Goal: Task Accomplishment & Management: Use online tool/utility

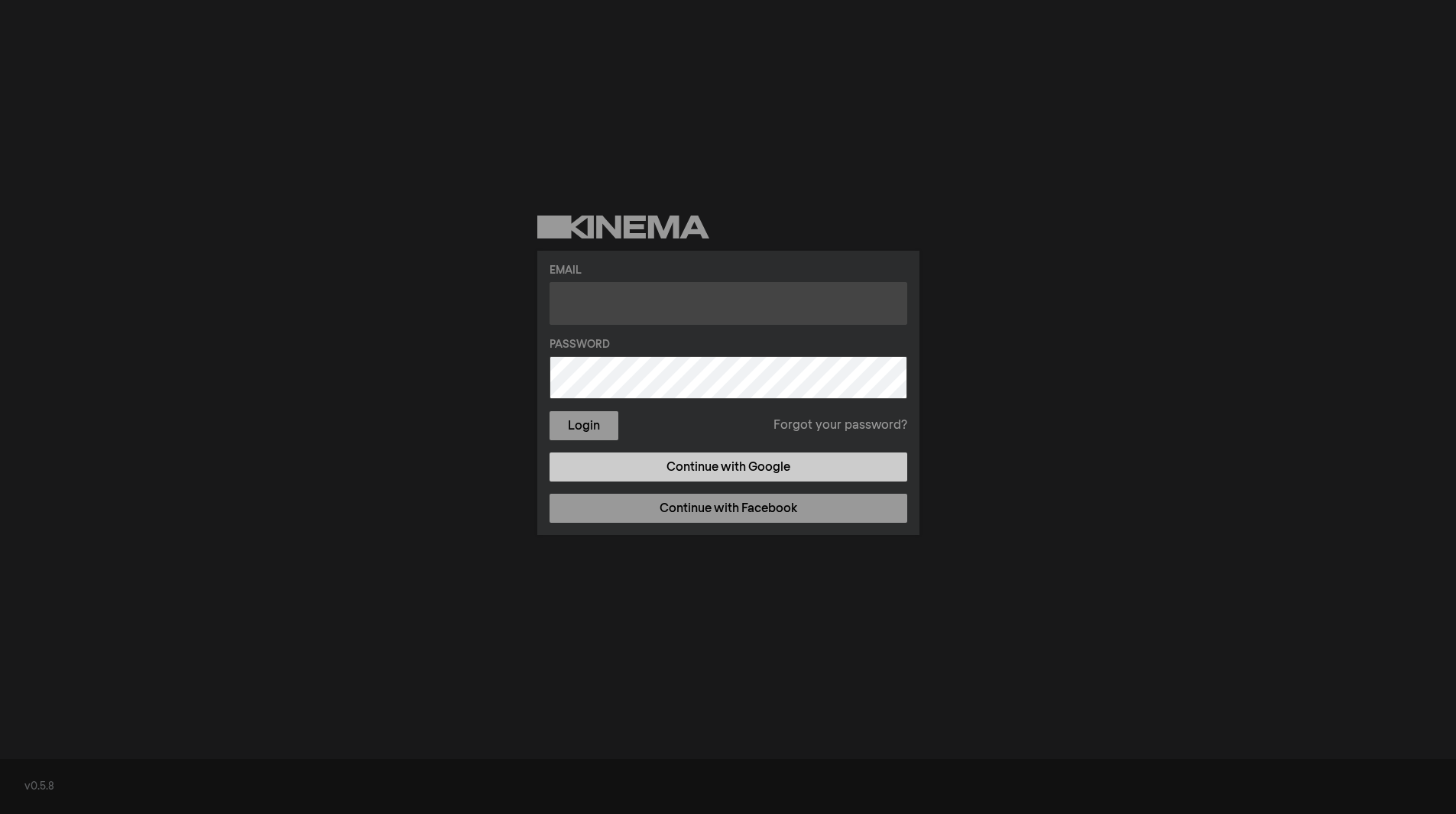
type input "[PERSON_NAME][DOMAIN_NAME][EMAIL_ADDRESS][PERSON_NAME][DOMAIN_NAME]"
click at [685, 459] on link "Continue with Google" at bounding box center [729, 467] width 358 height 29
type input "[PERSON_NAME][DOMAIN_NAME][EMAIL_ADDRESS][PERSON_NAME][DOMAIN_NAME]"
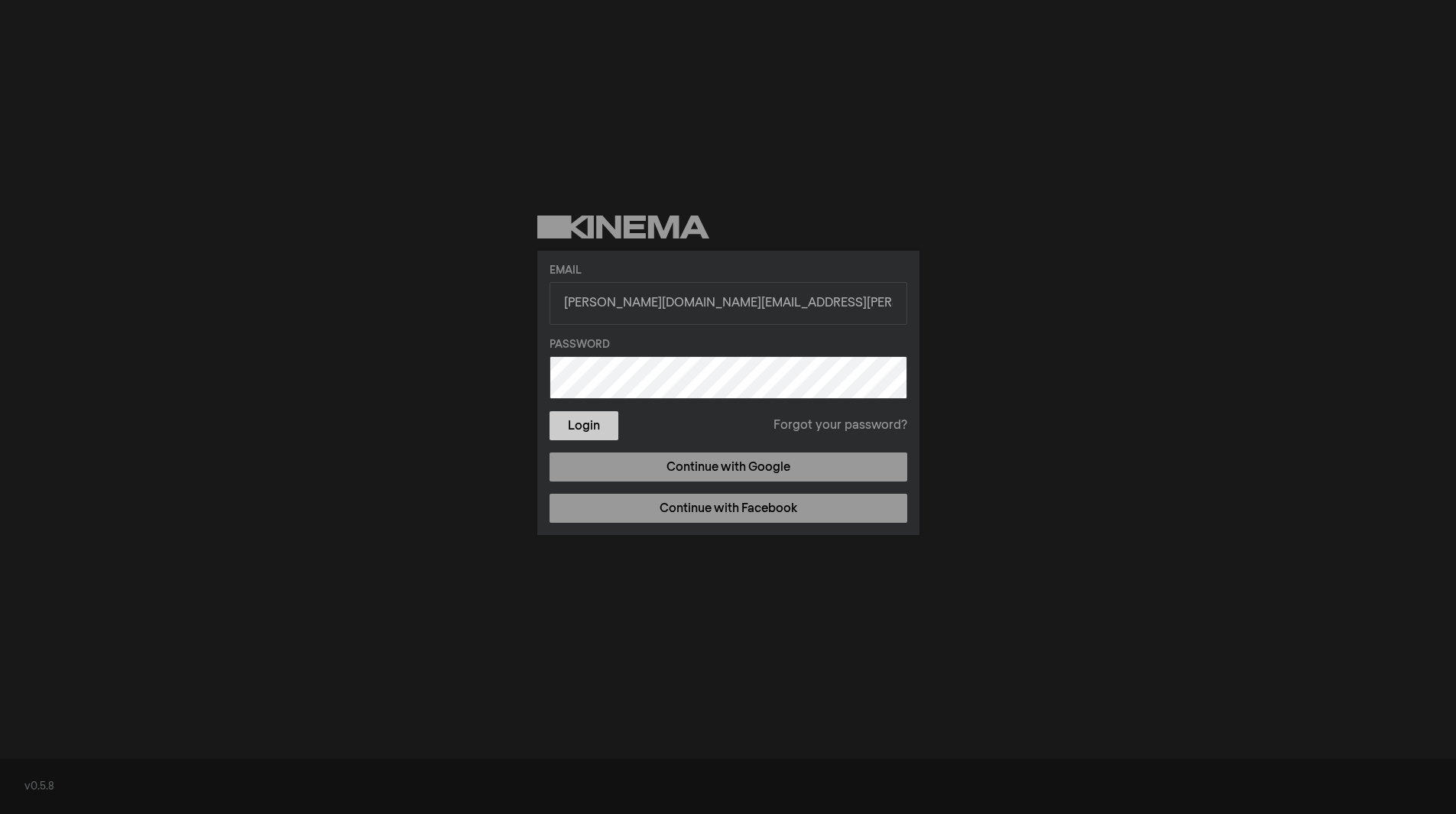
click at [566, 414] on button "Login" at bounding box center [584, 425] width 69 height 29
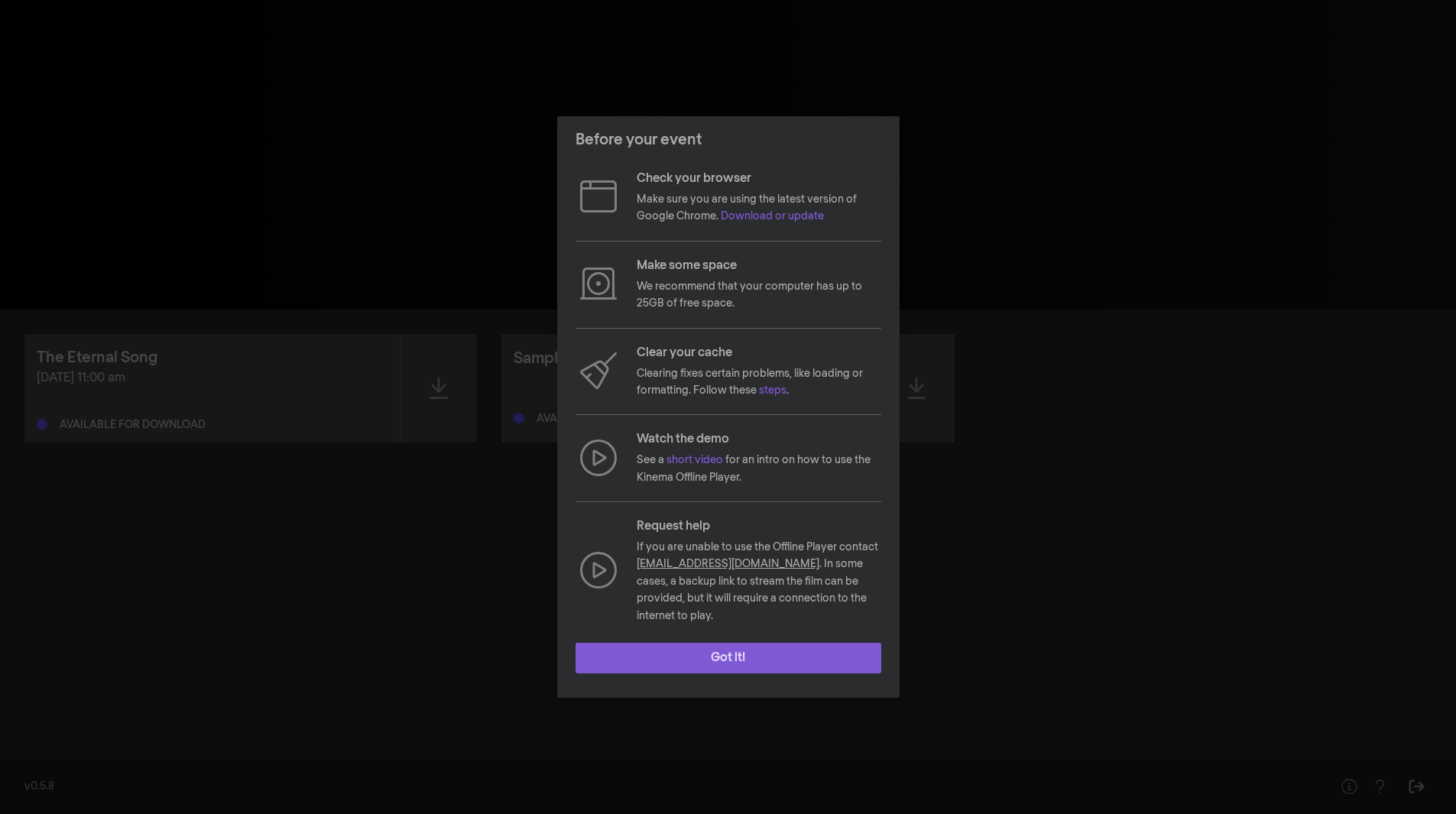
click at [756, 644] on button "Got it!" at bounding box center [728, 658] width 306 height 31
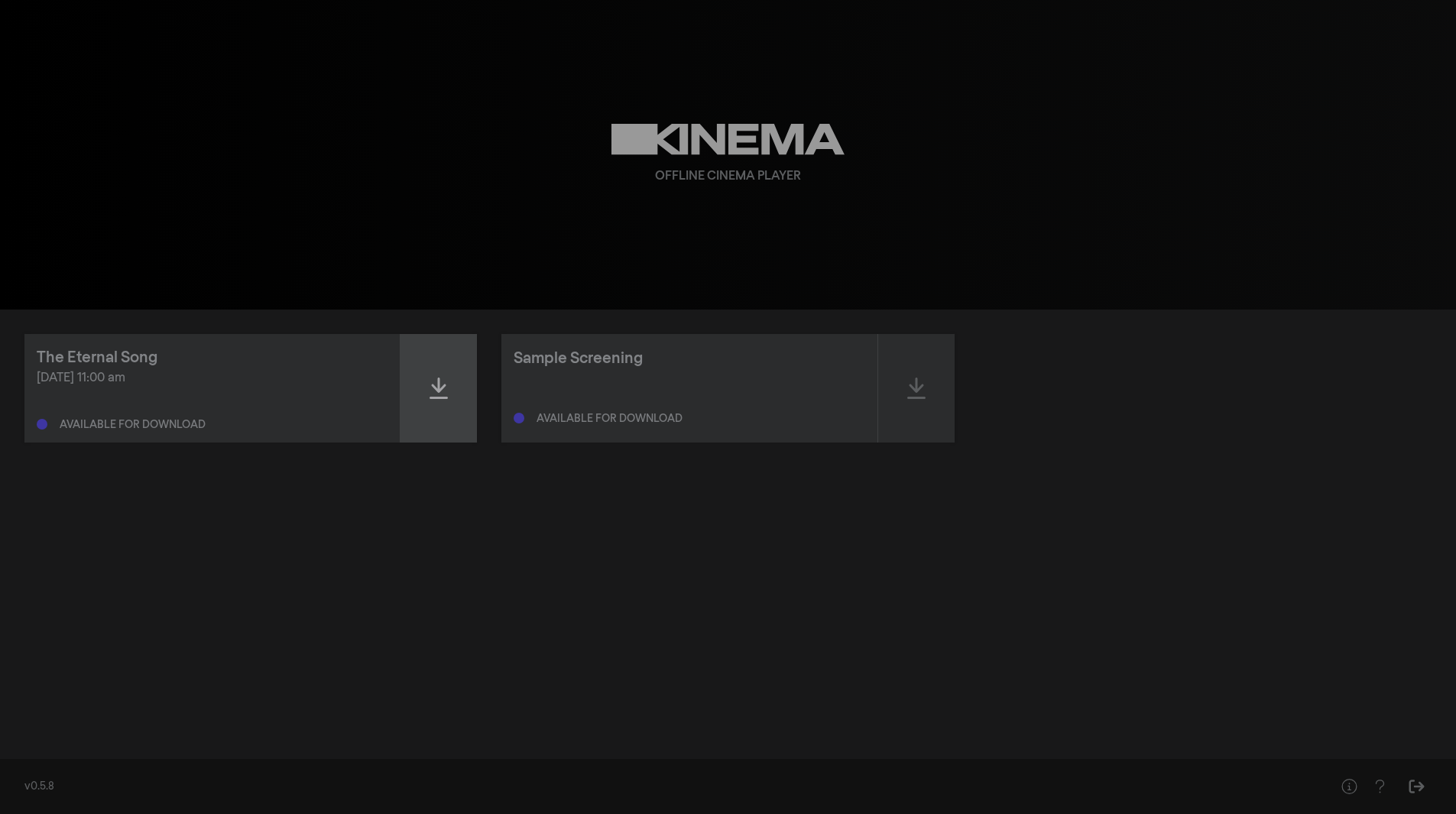
click at [454, 371] on div at bounding box center [439, 388] width 77 height 108
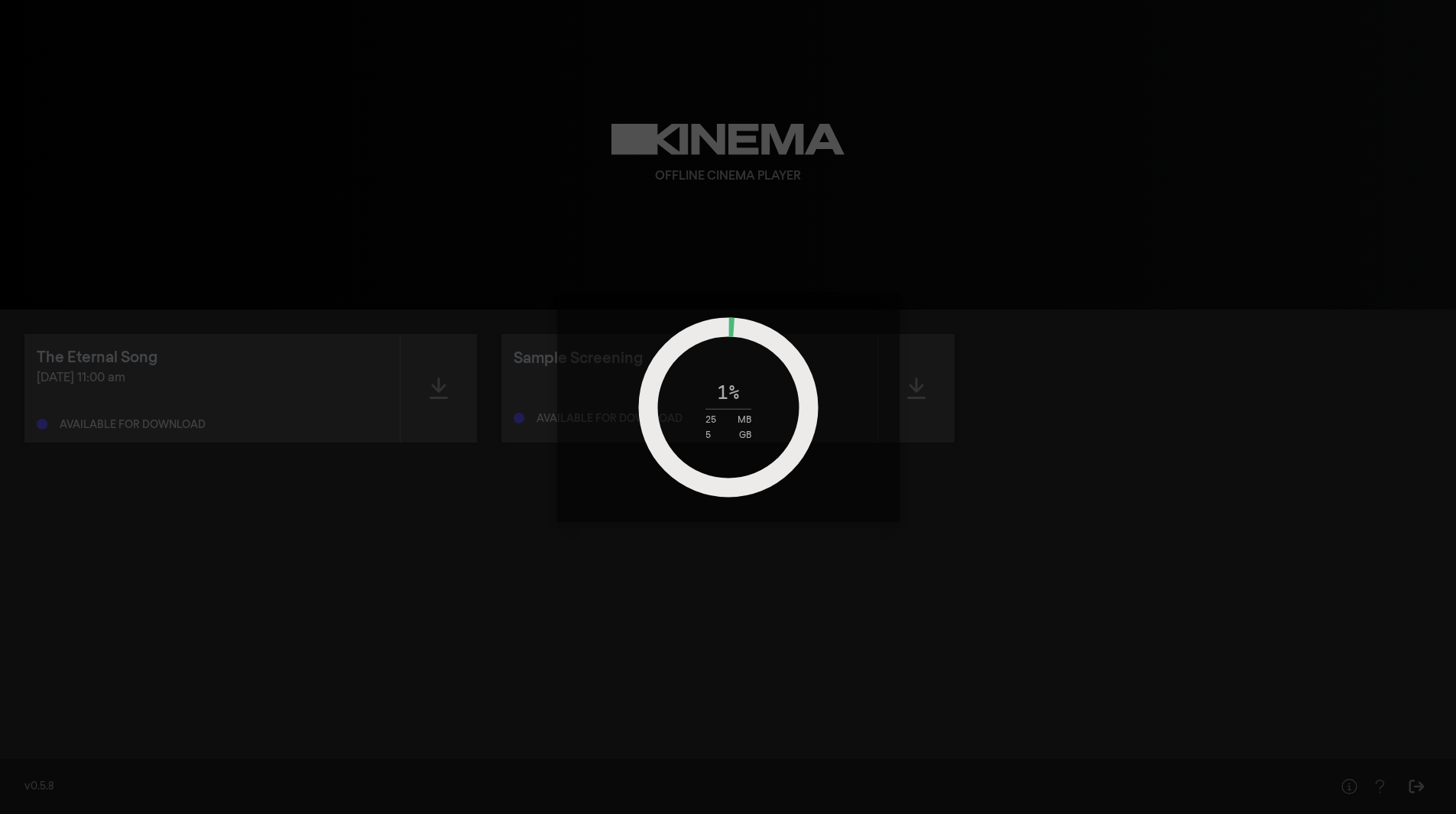
click at [1108, 417] on div "1 % 25 MB 5 GB" at bounding box center [728, 407] width 1456 height 814
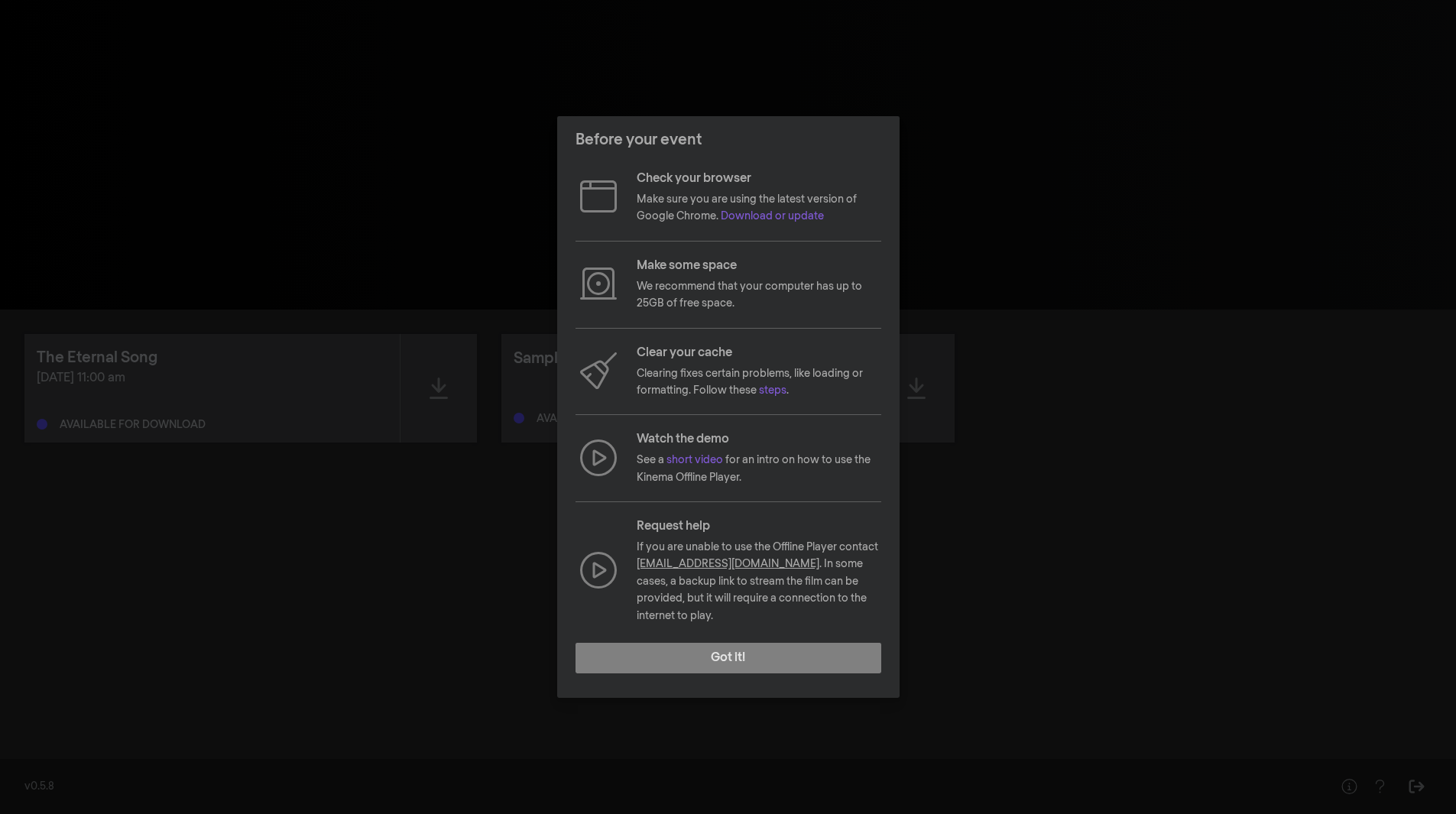
click at [697, 569] on link "[EMAIL_ADDRESS][DOMAIN_NAME]" at bounding box center [728, 563] width 182 height 11
click at [771, 684] on footer "Got it!" at bounding box center [729, 664] width 343 height 67
drag, startPoint x: 740, startPoint y: 574, endPoint x: 641, endPoint y: 571, distance: 99.0
click at [641, 571] on div "Request help If you are unable to use the Offline Player contact hello@kinema.c…" at bounding box center [728, 571] width 306 height 107
copy p "hello@kinema.com ."
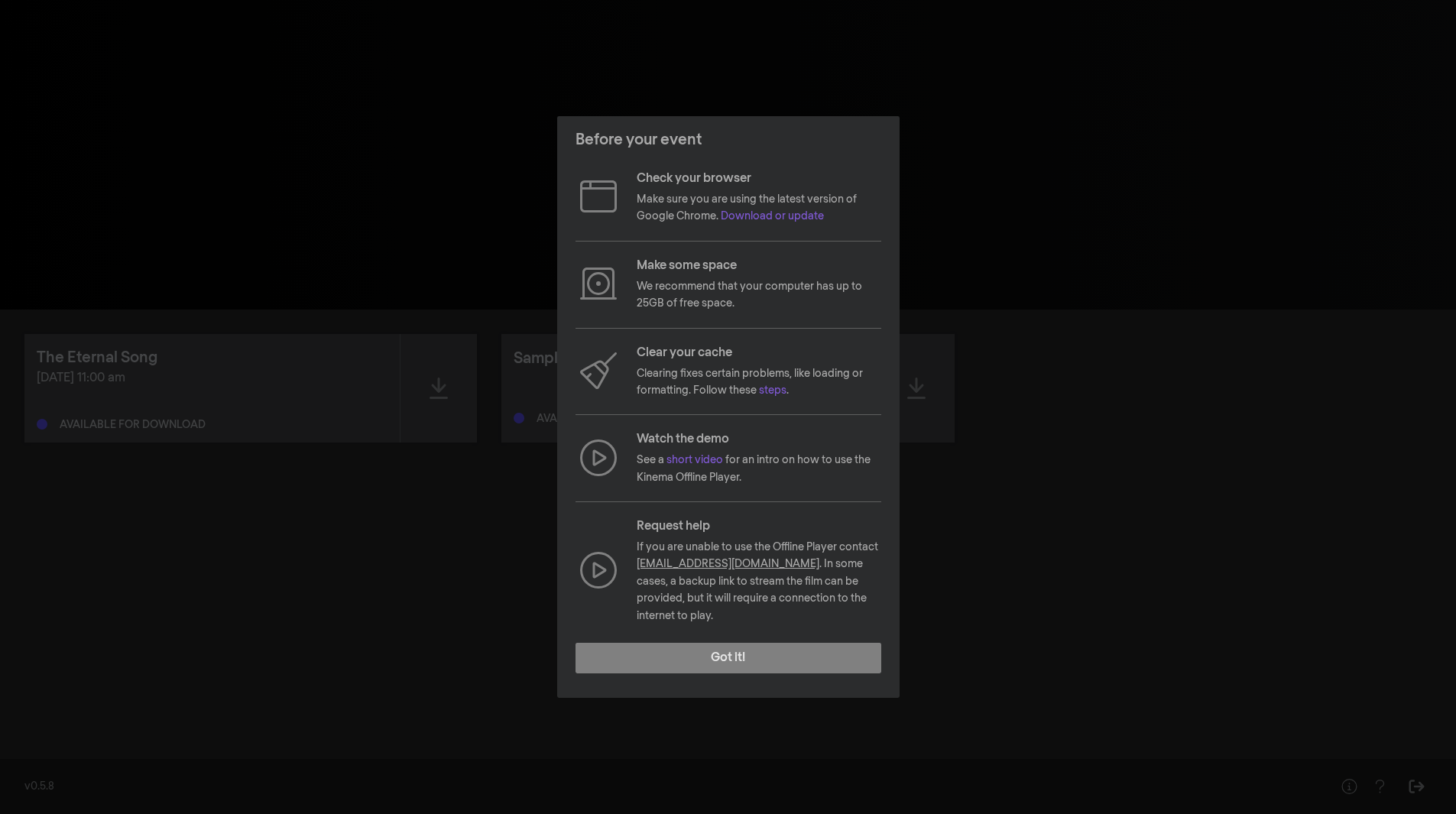
click at [819, 245] on div "Check your browser Make sure you are using the latest version of Google Chrome.…" at bounding box center [728, 396] width 306 height 454
click at [1281, 638] on div "Before your event Check your browser Make sure you are using the latest version…" at bounding box center [728, 407] width 1456 height 814
click at [1180, 601] on div "Before your event Check your browser Make sure you are using the latest version…" at bounding box center [728, 407] width 1456 height 814
click at [711, 644] on button "Got it!" at bounding box center [728, 658] width 306 height 31
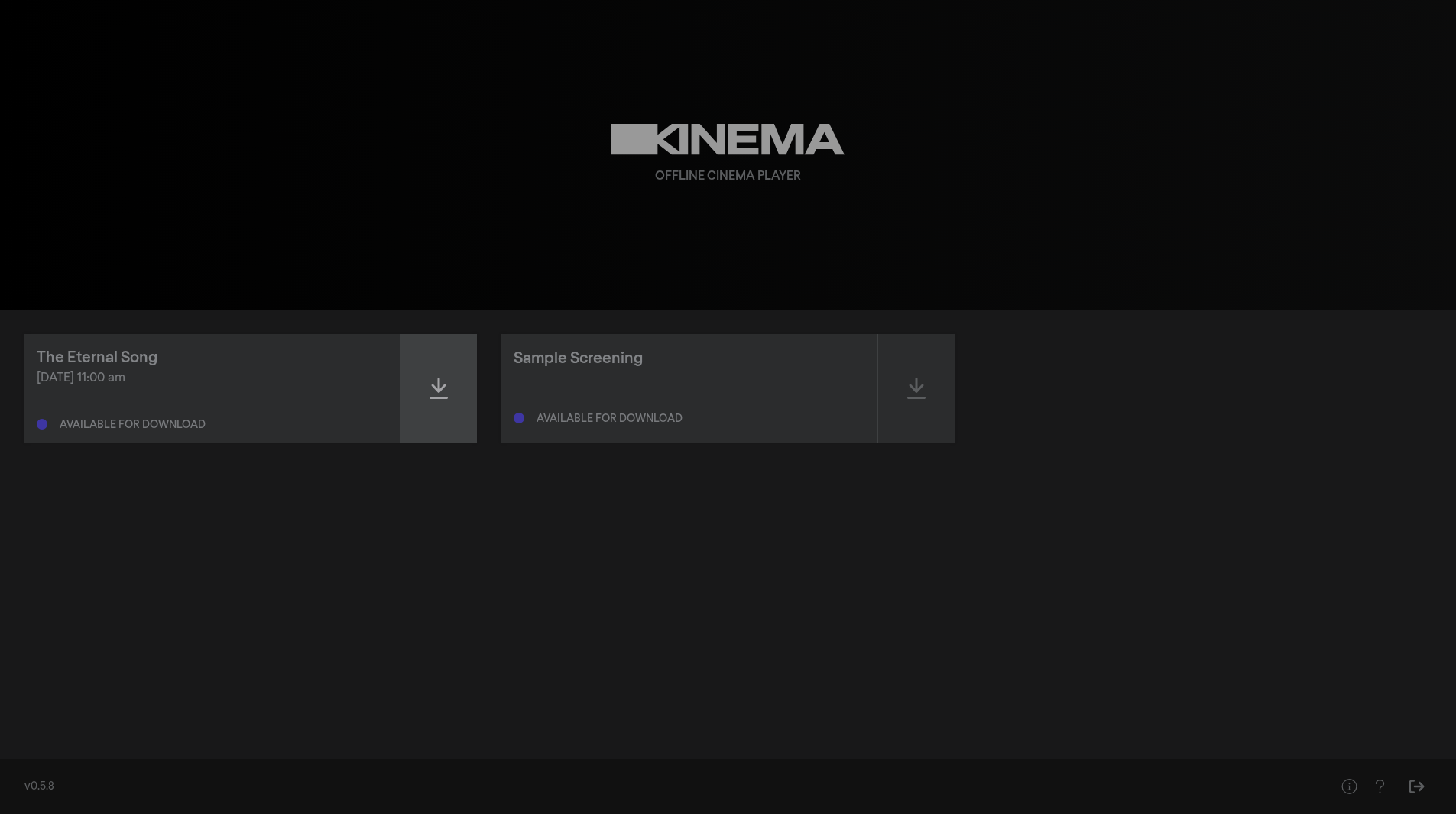
click at [448, 405] on div at bounding box center [439, 388] width 77 height 108
